Goal: Information Seeking & Learning: Learn about a topic

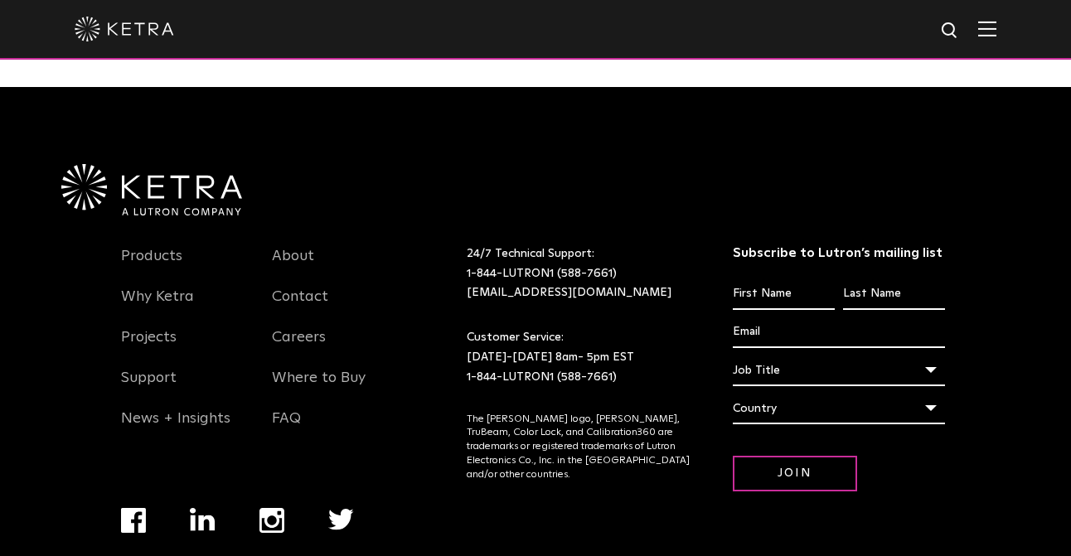
scroll to position [3481, 0]
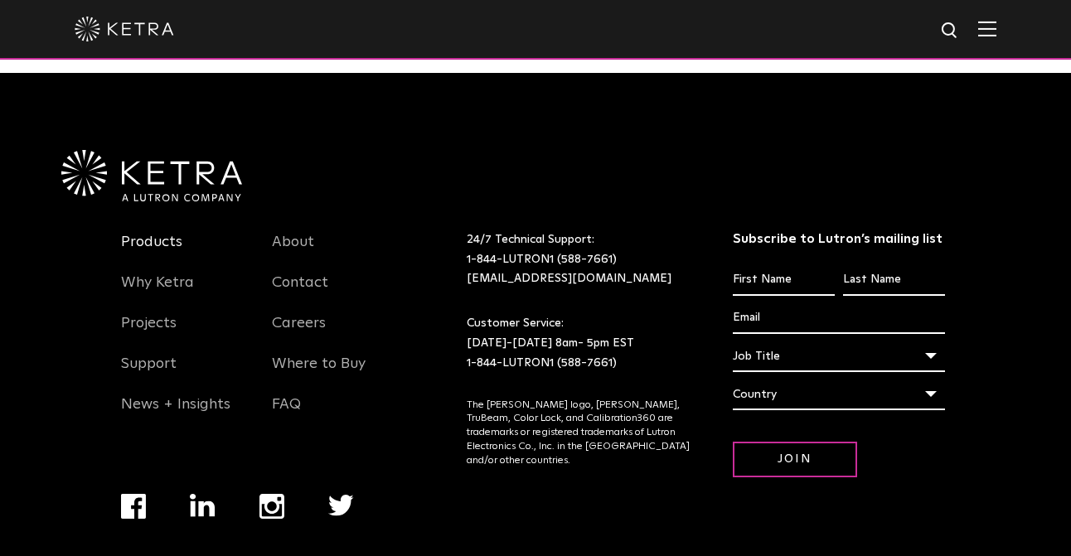
click at [159, 233] on link "Products" at bounding box center [151, 252] width 61 height 38
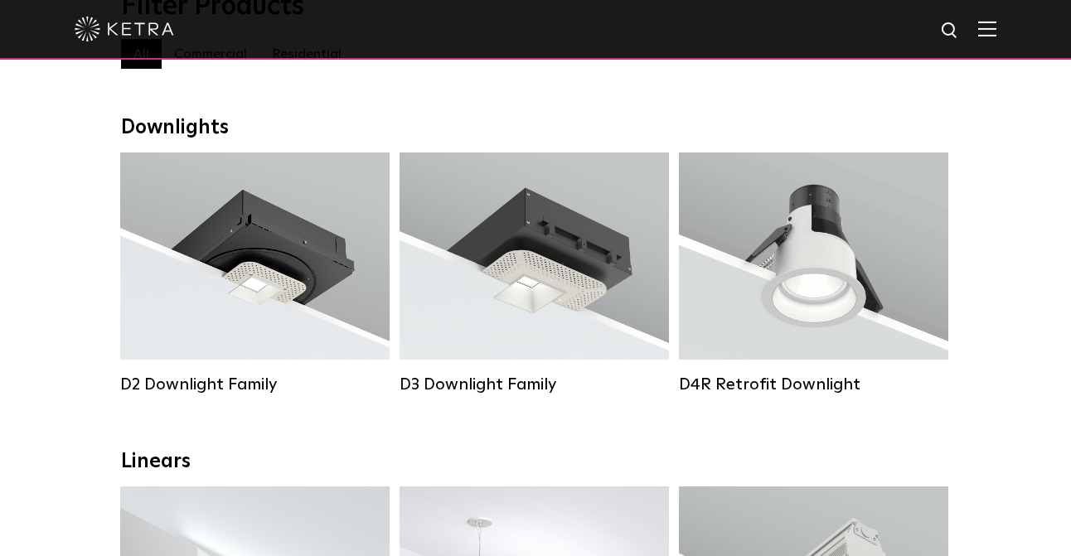
scroll to position [214, 0]
click at [626, 278] on div "Lumen Output: 700 / 900 / 1100 Colors: White / Black / Silver / Bronze / Painta…" at bounding box center [534, 255] width 220 height 146
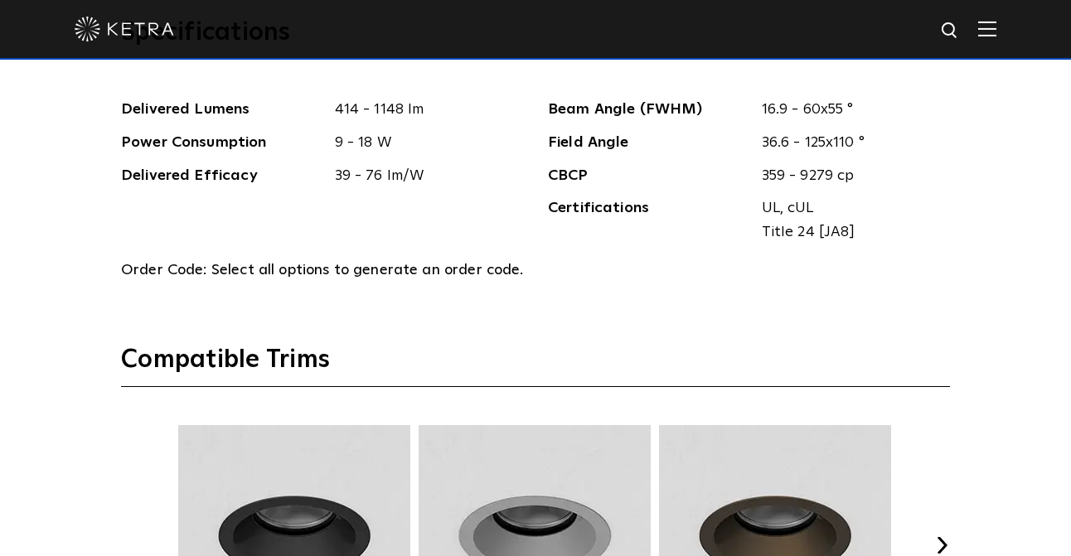
scroll to position [1928, 0]
